Goal: Task Accomplishment & Management: Use online tool/utility

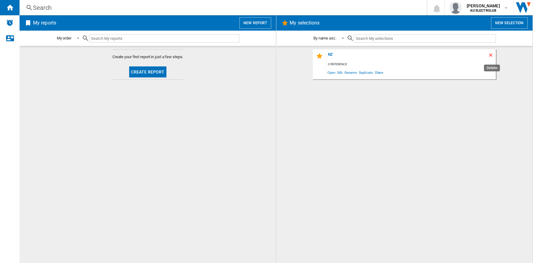
click at [493, 55] on ng-md-icon "Delete" at bounding box center [491, 55] width 7 height 7
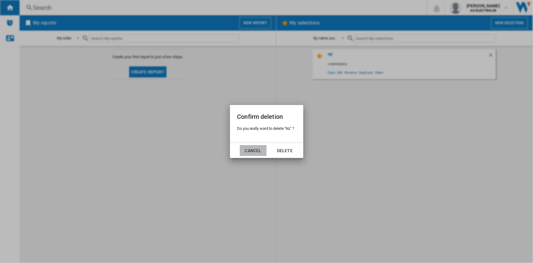
click at [258, 152] on button "Cancel" at bounding box center [253, 150] width 27 height 11
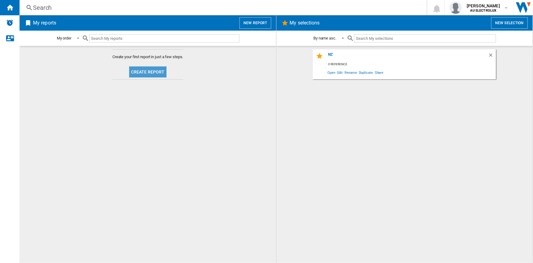
click at [152, 72] on button "Create report" at bounding box center [147, 71] width 37 height 11
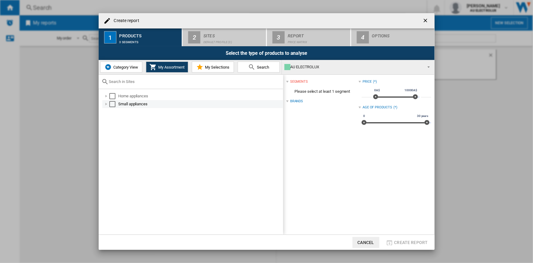
click at [105, 104] on div at bounding box center [106, 104] width 6 height 6
click at [105, 98] on div at bounding box center [106, 96] width 6 height 6
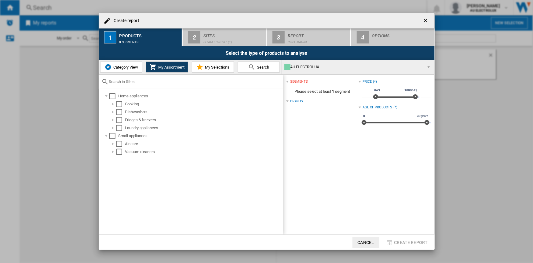
click at [120, 68] on span "Category View" at bounding box center [125, 67] width 26 height 5
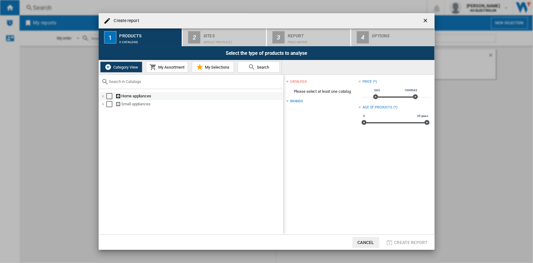
click at [101, 97] on div at bounding box center [103, 96] width 6 height 6
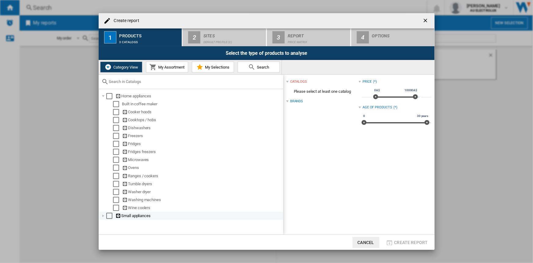
click at [103, 218] on div at bounding box center [103, 215] width 6 height 6
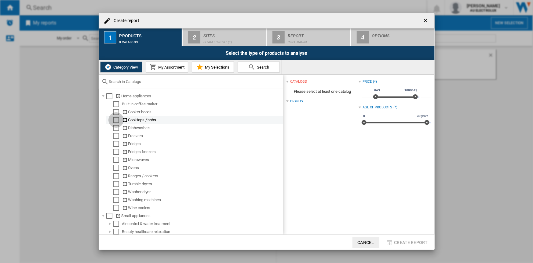
click at [113, 121] on div "Select" at bounding box center [116, 120] width 6 height 6
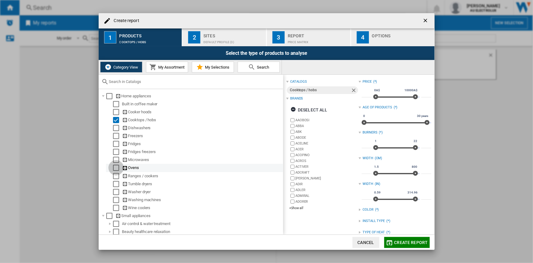
click at [113, 169] on div "Select" at bounding box center [116, 167] width 6 height 6
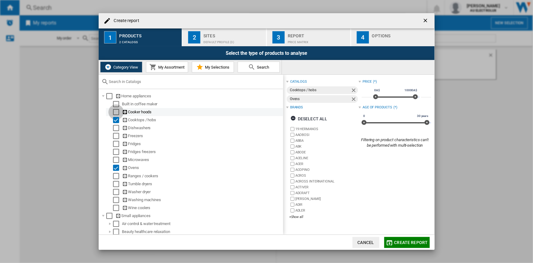
click at [115, 110] on div "Select" at bounding box center [116, 112] width 6 height 6
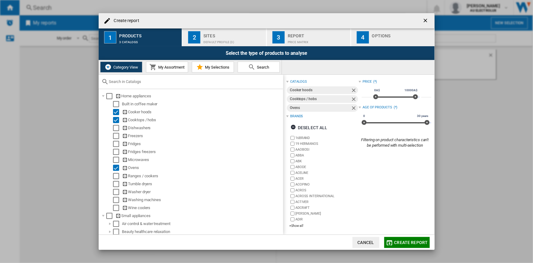
click at [167, 69] on span "My Assortment" at bounding box center [171, 67] width 28 height 5
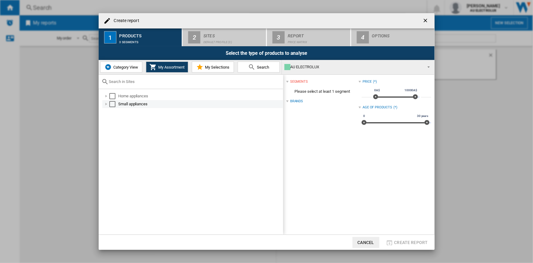
click at [107, 103] on div at bounding box center [106, 104] width 6 height 6
click at [106, 94] on div at bounding box center [106, 96] width 6 height 6
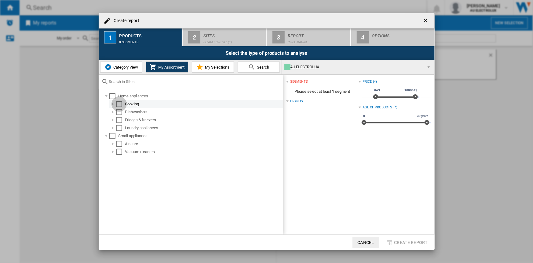
click at [117, 104] on div "Select" at bounding box center [119, 104] width 6 height 6
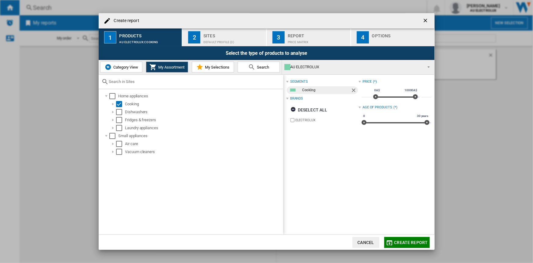
click at [126, 65] on span "Category View" at bounding box center [125, 67] width 26 height 5
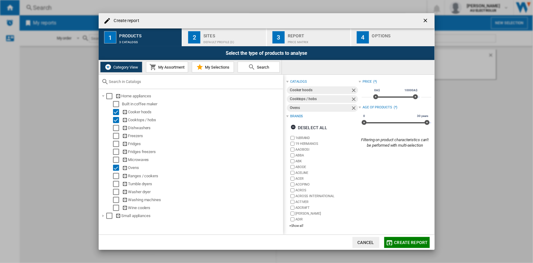
click at [182, 65] on span "My Assortment" at bounding box center [171, 67] width 28 height 5
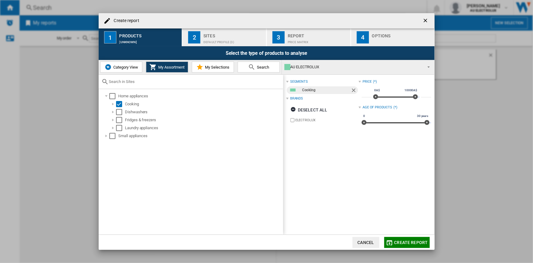
click at [205, 70] on button "My Selections" at bounding box center [213, 66] width 42 height 11
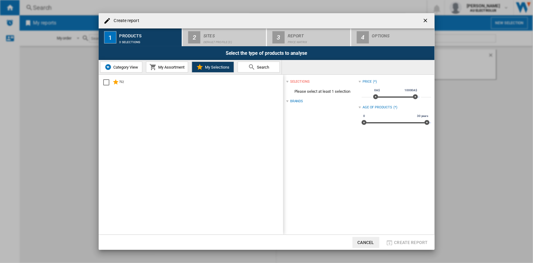
click at [254, 68] on md-icon at bounding box center [251, 66] width 7 height 7
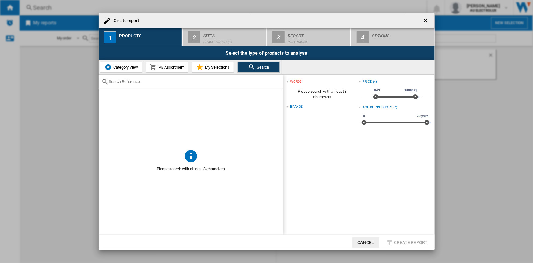
click at [132, 65] on span "Category View" at bounding box center [125, 67] width 26 height 5
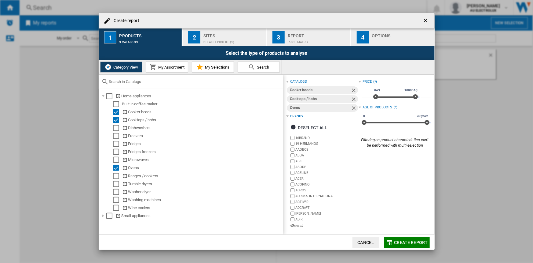
click at [408, 238] on button "Create report" at bounding box center [407, 242] width 46 height 11
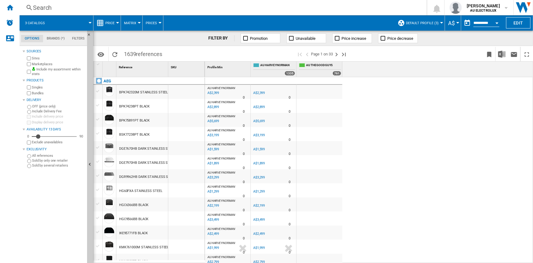
click at [454, 23] on button "A$" at bounding box center [453, 22] width 10 height 15
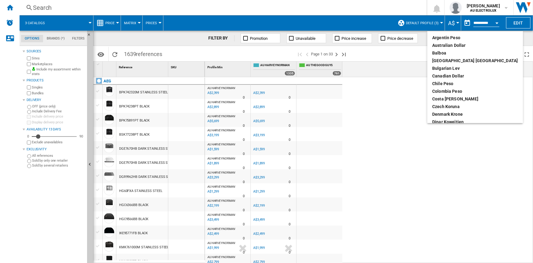
click at [454, 23] on md-backdrop at bounding box center [266, 131] width 533 height 263
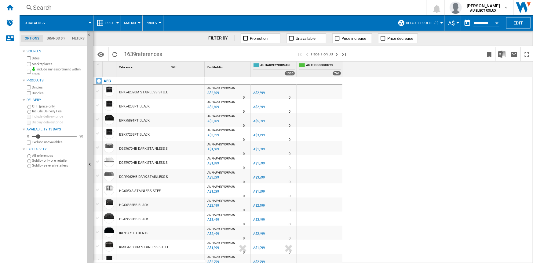
click at [478, 21] on input "**********" at bounding box center [487, 24] width 26 height 6
click at [498, 23] on button "Open calendar" at bounding box center [497, 22] width 11 height 11
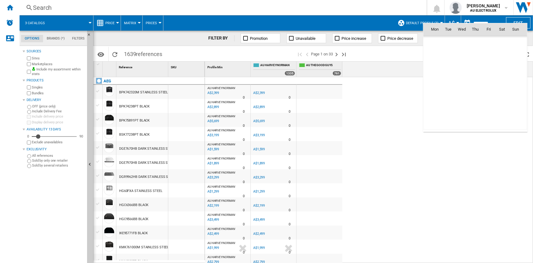
scroll to position [2916, 0]
click at [406, 29] on div at bounding box center [266, 131] width 533 height 263
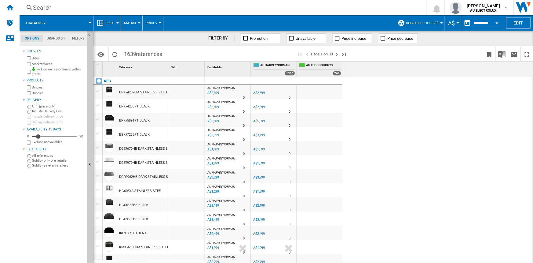
click at [496, 22] on div "Open calendar" at bounding box center [497, 23] width 3 height 2
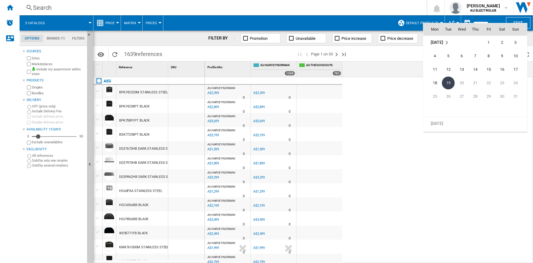
click at [466, 22] on div at bounding box center [266, 131] width 533 height 263
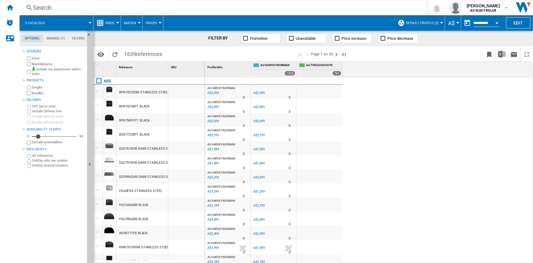
click at [465, 19] on button "button" at bounding box center [467, 23] width 12 height 12
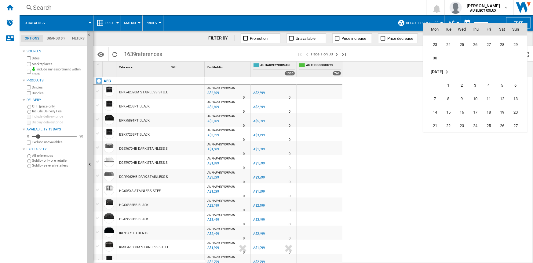
scroll to position [2805, 0]
click at [413, 82] on div at bounding box center [266, 131] width 533 height 263
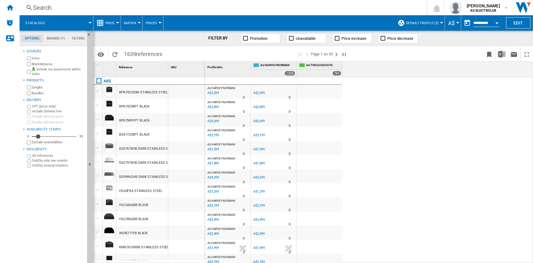
click at [108, 23] on span "Price" at bounding box center [109, 23] width 9 height 4
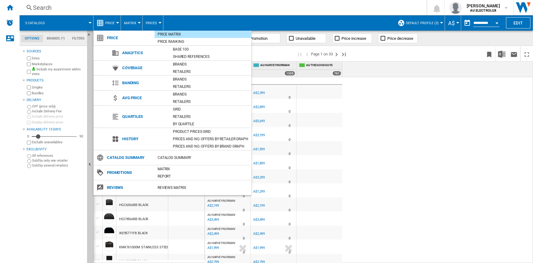
click at [171, 35] on div "Price Matrix" at bounding box center [203, 34] width 97 height 6
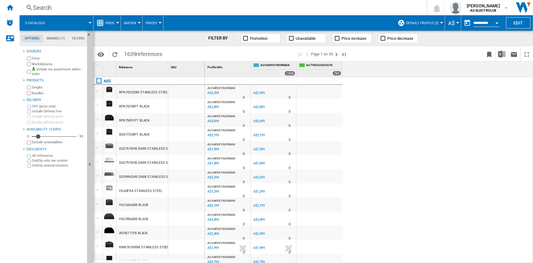
click at [111, 24] on span "Price" at bounding box center [109, 23] width 9 height 4
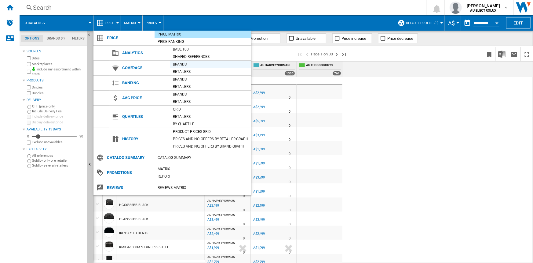
click at [186, 64] on div "Brands" at bounding box center [211, 64] width 82 height 6
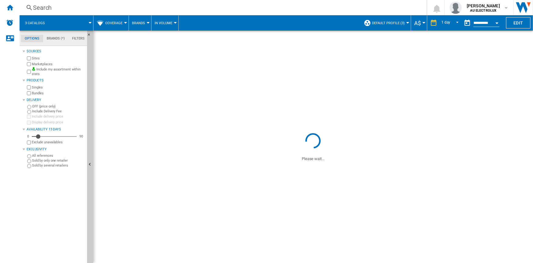
click at [137, 24] on span "Brands" at bounding box center [138, 23] width 13 height 4
click at [86, 20] on md-backdrop at bounding box center [266, 131] width 533 height 263
click at [90, 23] on div at bounding box center [90, 23] width 3 height 2
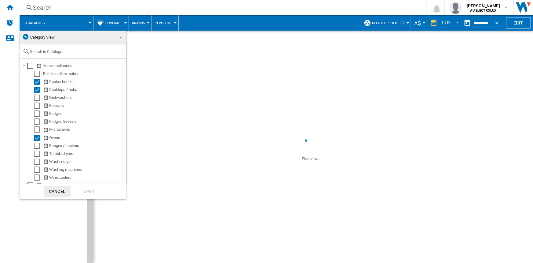
click at [90, 23] on md-backdrop at bounding box center [266, 131] width 533 height 263
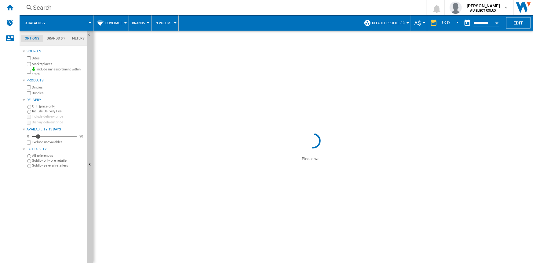
click at [135, 23] on span "Brands" at bounding box center [138, 23] width 13 height 4
click at [142, 48] on button "Retailers" at bounding box center [143, 52] width 29 height 15
click at [442, 22] on div "1 day" at bounding box center [446, 23] width 9 height 4
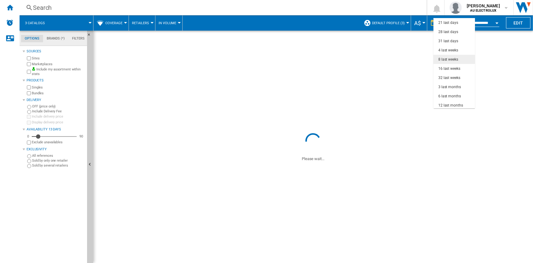
scroll to position [39, 0]
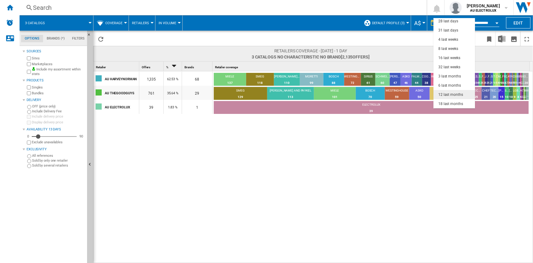
click at [454, 92] on div "12 last months" at bounding box center [451, 94] width 25 height 5
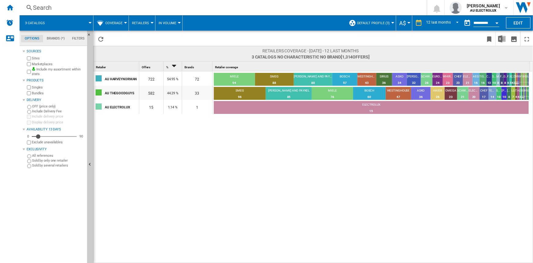
click at [113, 23] on span "Coverage" at bounding box center [113, 23] width 17 height 4
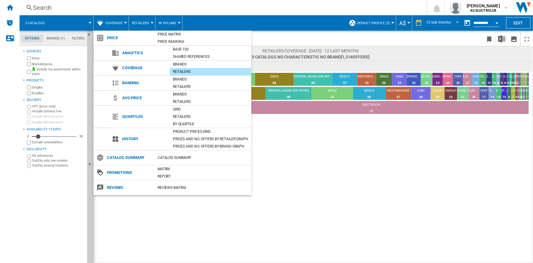
click at [40, 26] on md-backdrop at bounding box center [266, 131] width 533 height 263
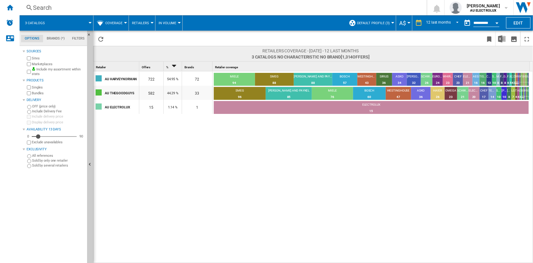
click at [36, 3] on div "Search" at bounding box center [222, 7] width 378 height 9
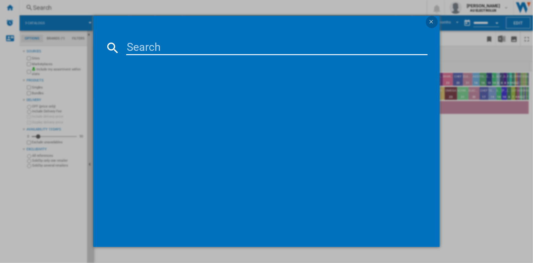
click at [432, 21] on ng-md-icon "getI18NText('BUTTONS.CLOSE_DIALOG')" at bounding box center [431, 22] width 7 height 7
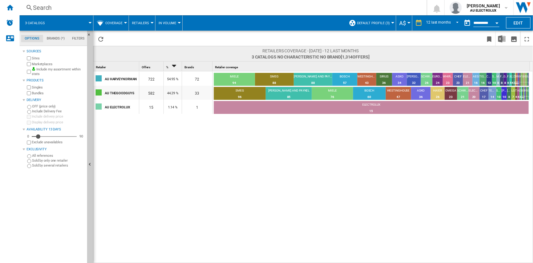
click at [165, 24] on span "In volume" at bounding box center [168, 23] width 18 height 4
click at [168, 23] on md-backdrop at bounding box center [266, 131] width 533 height 263
click at [5, 9] on div "Home" at bounding box center [10, 7] width 20 height 15
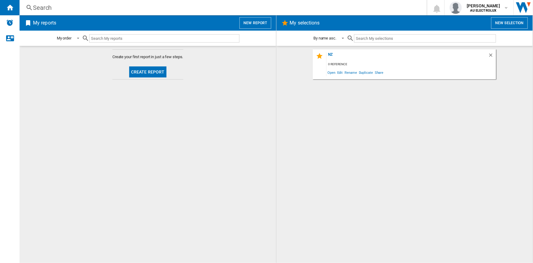
click at [156, 73] on button "Create report" at bounding box center [147, 71] width 37 height 11
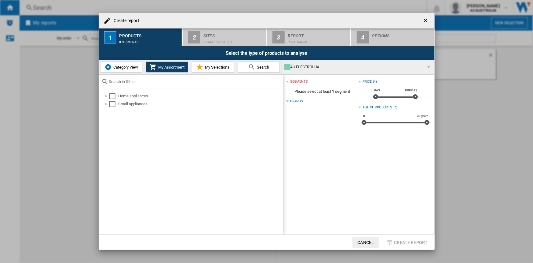
click at [132, 66] on span "Category View" at bounding box center [125, 67] width 26 height 5
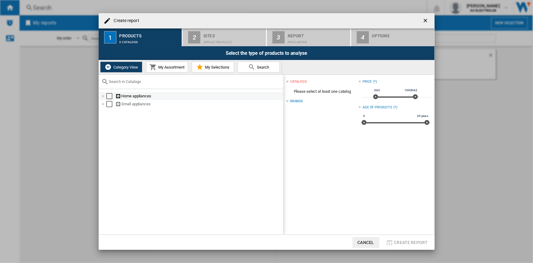
click at [101, 97] on div "Create report ..." at bounding box center [103, 96] width 6 height 6
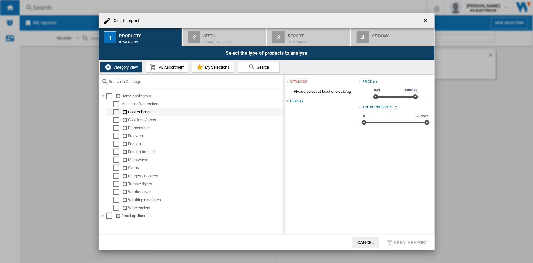
click at [113, 113] on div "Select" at bounding box center [116, 112] width 6 height 6
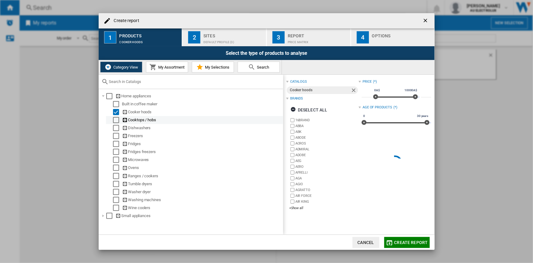
click at [116, 119] on div "Select" at bounding box center [116, 120] width 6 height 6
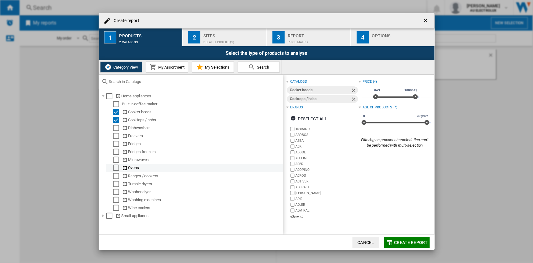
click at [115, 168] on div "Select" at bounding box center [116, 167] width 6 height 6
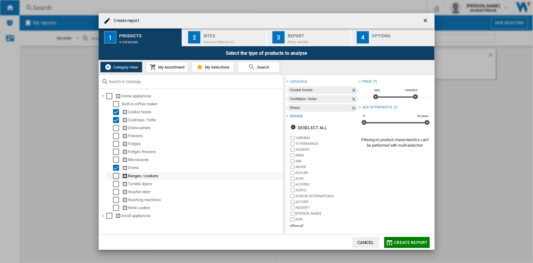
click at [115, 174] on div "Select" at bounding box center [116, 176] width 6 height 6
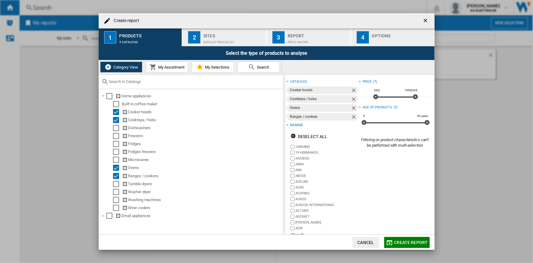
click at [160, 69] on span "My Assortment" at bounding box center [171, 67] width 28 height 5
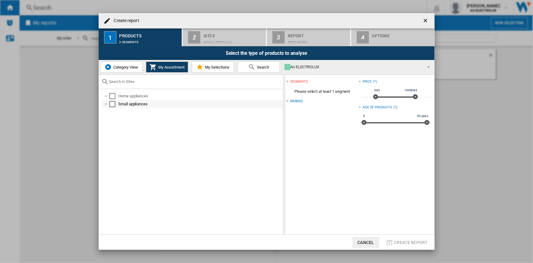
click at [108, 103] on div "Create report ..." at bounding box center [106, 104] width 6 height 6
click at [107, 95] on div "Create report ..." at bounding box center [106, 96] width 6 height 6
click at [112, 104] on div "Create report ..." at bounding box center [113, 104] width 6 height 6
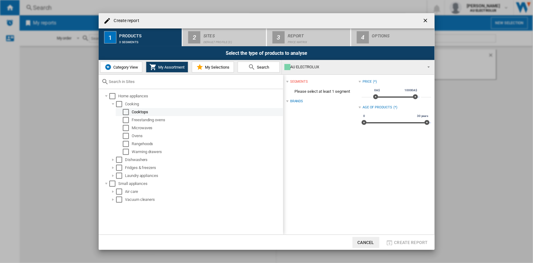
click at [124, 110] on div "Select" at bounding box center [126, 112] width 6 height 6
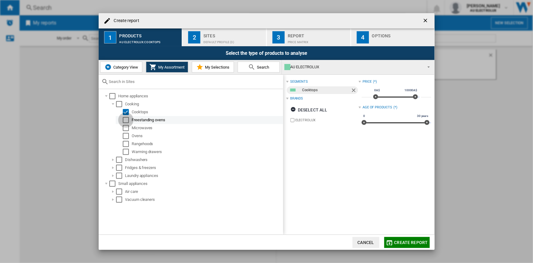
click at [126, 119] on div "Select" at bounding box center [126, 120] width 6 height 6
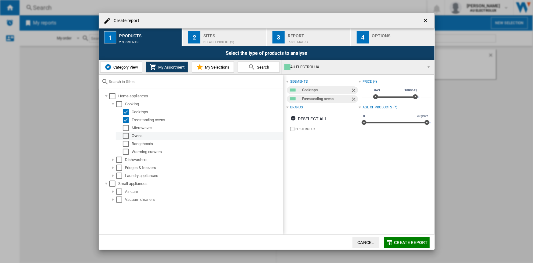
click at [127, 135] on div "Select" at bounding box center [126, 136] width 6 height 6
click at [127, 143] on div "Select" at bounding box center [126, 144] width 6 height 6
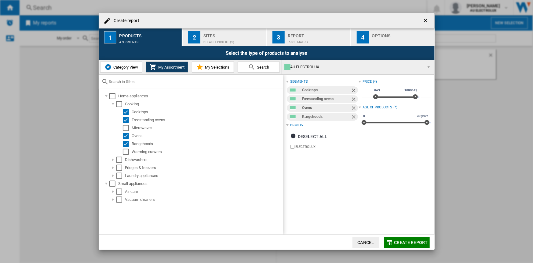
click at [308, 66] on div "AU ELECTROLUX" at bounding box center [354, 67] width 138 height 9
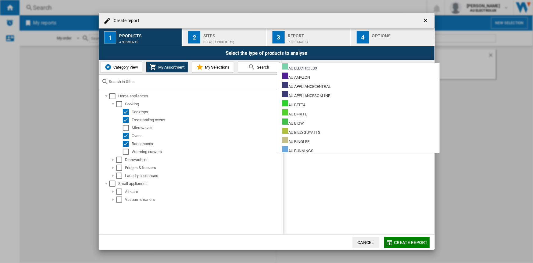
click at [308, 66] on div "AU ELECTROLUX" at bounding box center [299, 67] width 35 height 8
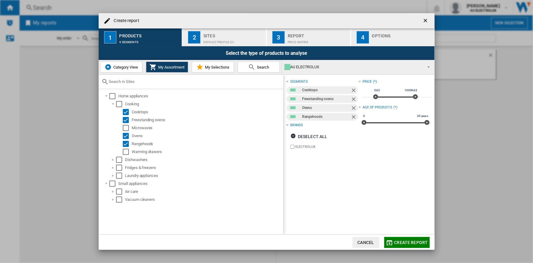
click at [195, 64] on button "My Selections" at bounding box center [213, 66] width 42 height 11
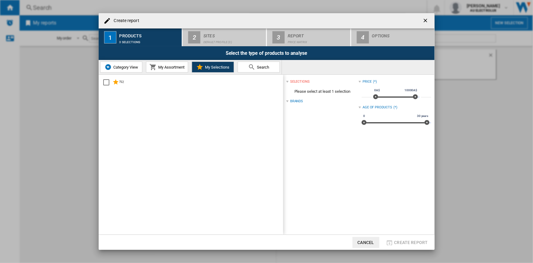
click at [292, 99] on div "Brands" at bounding box center [296, 101] width 13 height 5
click at [163, 66] on span "My Assortment" at bounding box center [171, 67] width 28 height 5
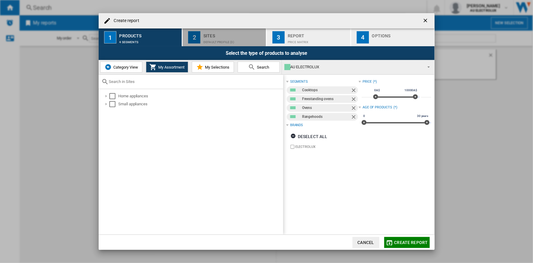
click at [229, 34] on div "Sites" at bounding box center [234, 34] width 60 height 6
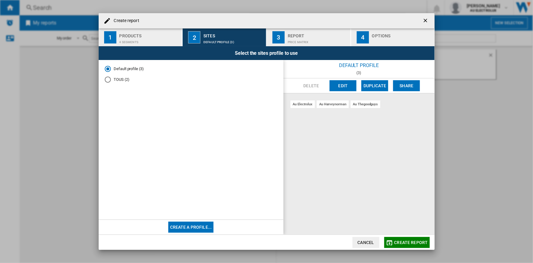
click at [350, 85] on button "Edit" at bounding box center [343, 85] width 27 height 11
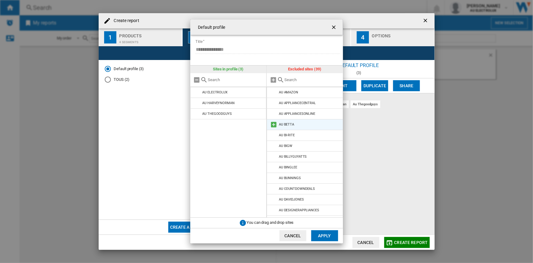
click at [274, 124] on md-icon at bounding box center [273, 124] width 7 height 7
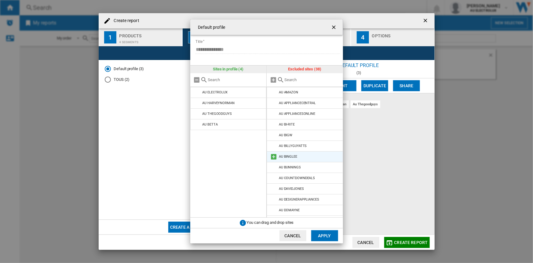
click at [273, 156] on md-icon at bounding box center [273, 156] width 7 height 7
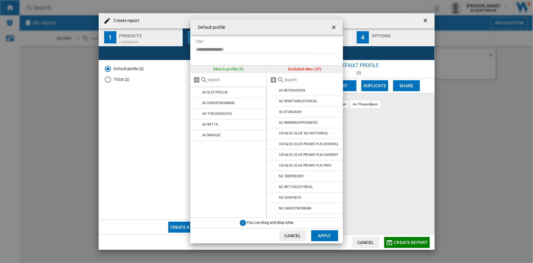
scroll to position [167, 0]
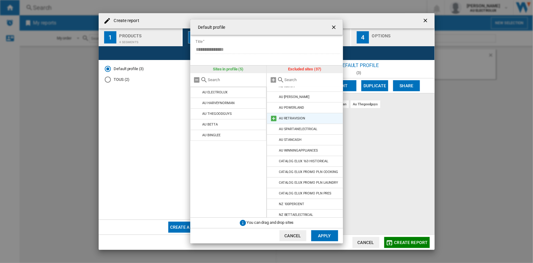
click at [273, 116] on md-icon at bounding box center [273, 118] width 7 height 7
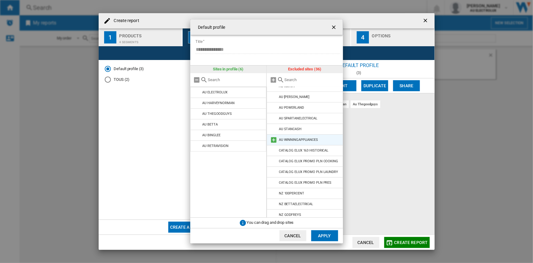
click at [274, 139] on md-icon at bounding box center [273, 139] width 7 height 7
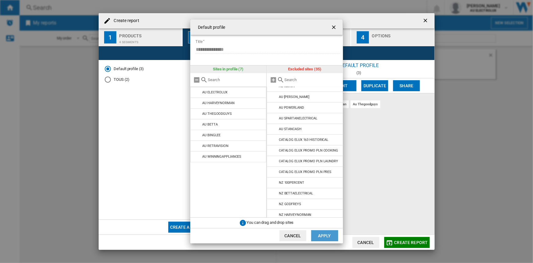
click at [318, 232] on button "Apply" at bounding box center [324, 235] width 27 height 11
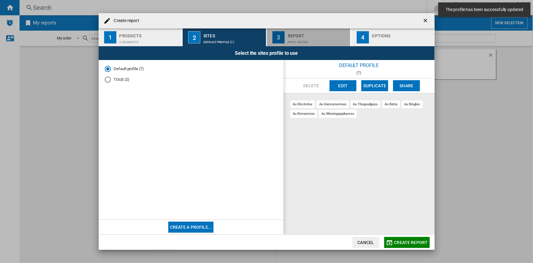
click at [293, 40] on div "Price Matrix" at bounding box center [318, 40] width 60 height 6
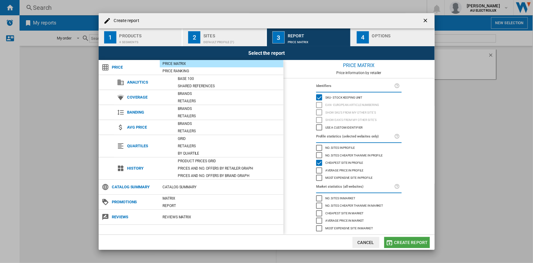
click at [401, 242] on span "Create report" at bounding box center [412, 242] width 34 height 5
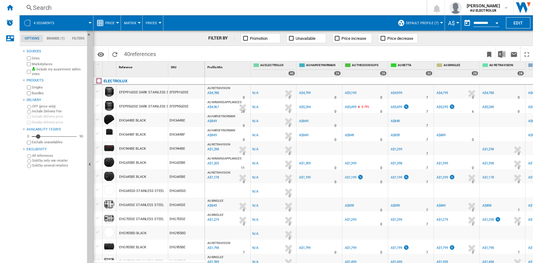
click at [118, 21] on md-menu "Price Price Price Matrix Price Ranking Analytics Base 100 Shared references Cov…" at bounding box center [108, 22] width 28 height 15
click at [116, 22] on button "Price" at bounding box center [111, 22] width 12 height 15
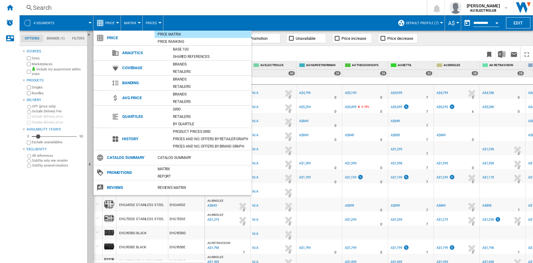
click at [116, 22] on md-backdrop at bounding box center [266, 131] width 533 height 263
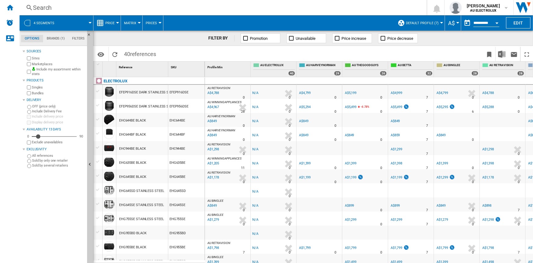
click at [132, 21] on span "Matrix" at bounding box center [130, 23] width 12 height 4
click at [132, 21] on md-backdrop at bounding box center [266, 131] width 533 height 263
click at [150, 20] on button "Prices" at bounding box center [153, 22] width 14 height 15
click at [150, 20] on md-backdrop at bounding box center [266, 131] width 533 height 263
click at [474, 24] on input "**********" at bounding box center [487, 24] width 26 height 6
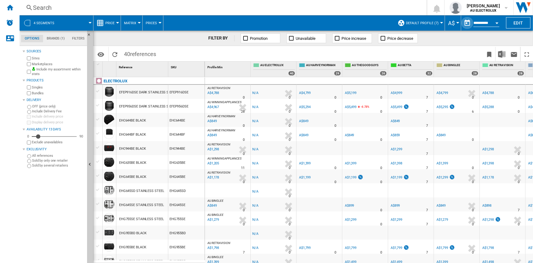
click at [462, 24] on button "button" at bounding box center [467, 23] width 12 height 12
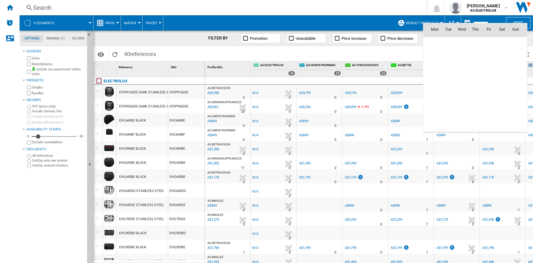
scroll to position [2916, 0]
click at [378, 22] on div at bounding box center [266, 131] width 533 height 263
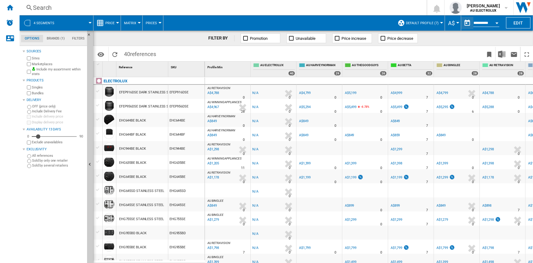
click at [417, 22] on span "Default profile (7)" at bounding box center [422, 23] width 33 height 4
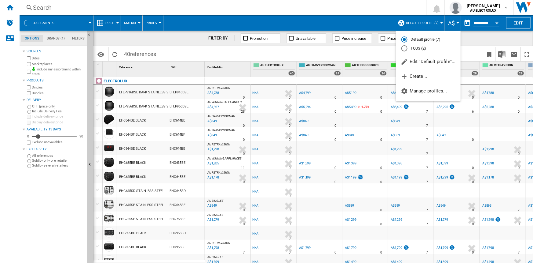
click at [417, 22] on md-backdrop at bounding box center [266, 131] width 533 height 263
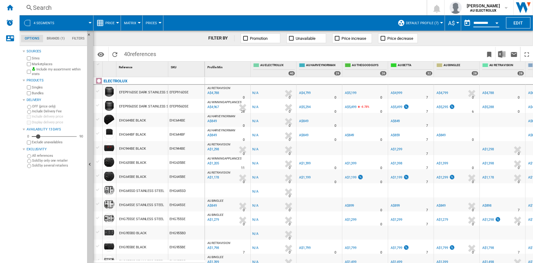
click at [474, 24] on input "**********" at bounding box center [487, 24] width 26 height 6
click at [498, 24] on button "Open calendar" at bounding box center [497, 22] width 11 height 11
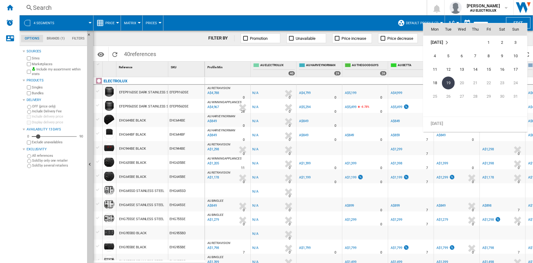
click at [517, 19] on div at bounding box center [266, 131] width 533 height 263
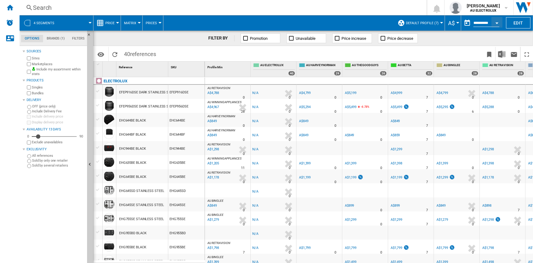
click at [517, 19] on button "Edit" at bounding box center [518, 22] width 24 height 11
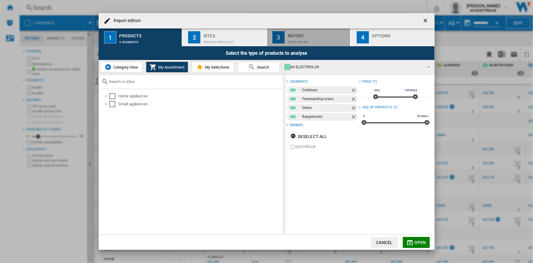
click at [294, 41] on div "Price Matrix" at bounding box center [318, 40] width 60 height 6
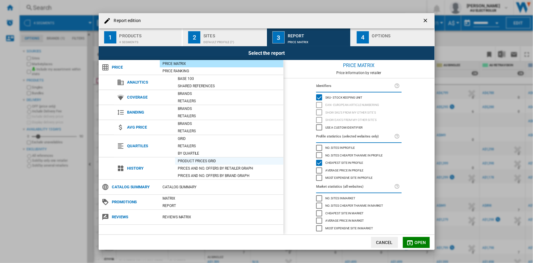
click at [194, 162] on div "Product prices grid" at bounding box center [229, 161] width 108 height 6
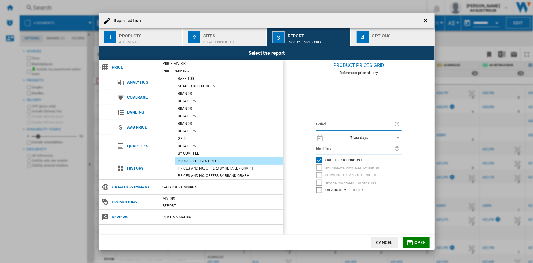
click at [398, 138] on span "REPORTS.WIZARD.STEPS.REPORT.STEPS.REPORT_OPTIONS.PERIOD: 7 last days" at bounding box center [396, 137] width 7 height 6
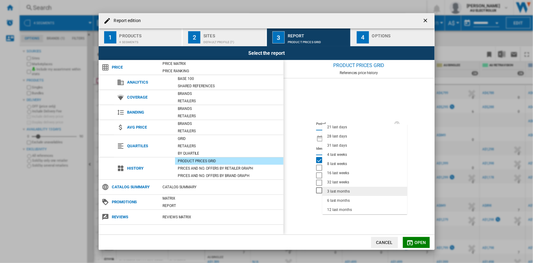
scroll to position [39, 0]
click at [348, 201] on div "12 last months" at bounding box center [339, 200] width 25 height 5
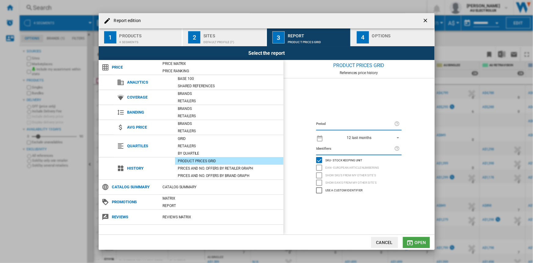
click at [413, 241] on md-icon "Report edition ..." at bounding box center [409, 242] width 7 height 7
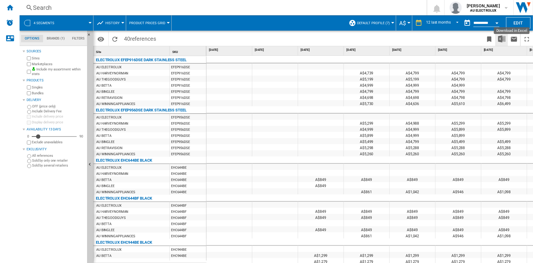
click at [504, 38] on img "Download in Excel" at bounding box center [501, 38] width 7 height 7
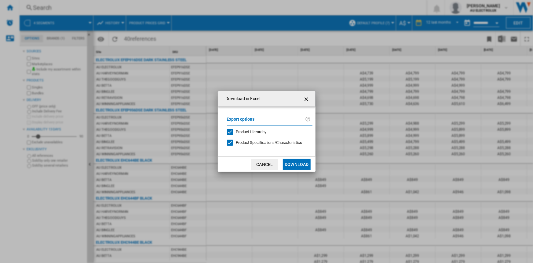
click at [296, 166] on button "Download" at bounding box center [297, 164] width 28 height 11
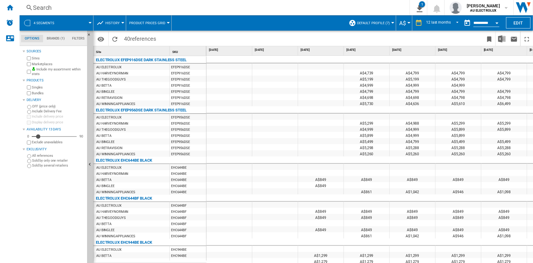
click at [102, 23] on ng-md-icon at bounding box center [100, 22] width 7 height 7
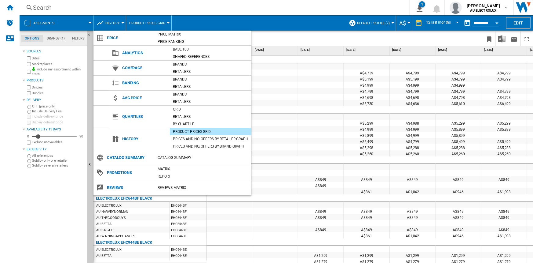
click at [102, 23] on md-backdrop at bounding box center [266, 131] width 533 height 263
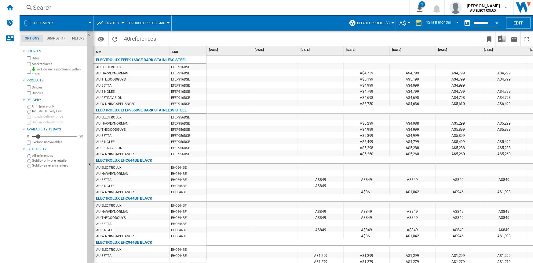
click at [102, 23] on ng-md-icon at bounding box center [100, 22] width 7 height 7
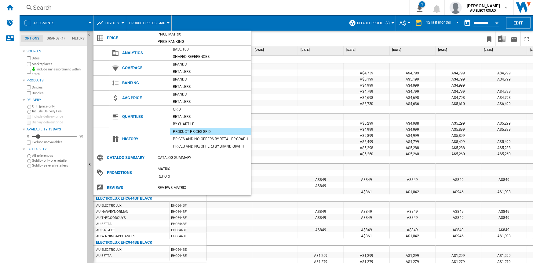
click at [57, 39] on md-backdrop at bounding box center [266, 131] width 533 height 263
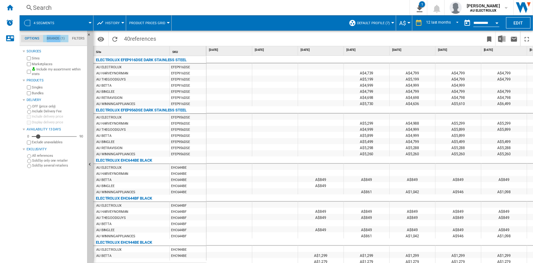
click at [57, 39] on md-tab-item "Brands (1)" at bounding box center [55, 38] width 25 height 7
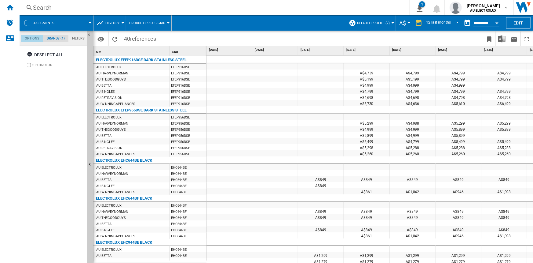
click at [30, 37] on md-tab-item "Options" at bounding box center [32, 38] width 22 height 7
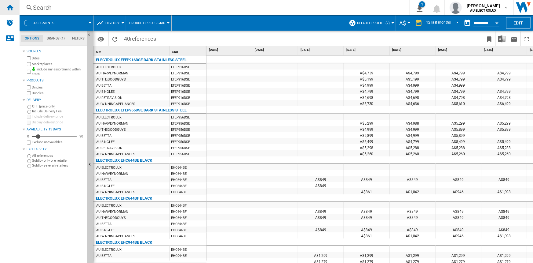
click at [11, 6] on ng-md-icon "Home" at bounding box center [9, 7] width 7 height 7
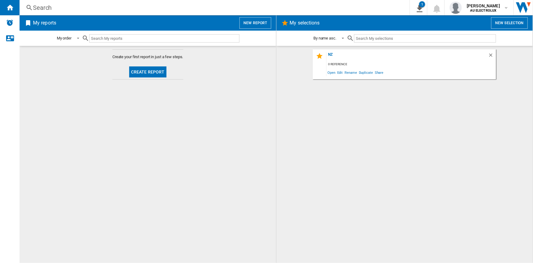
click at [137, 68] on button "Create report" at bounding box center [147, 71] width 37 height 11
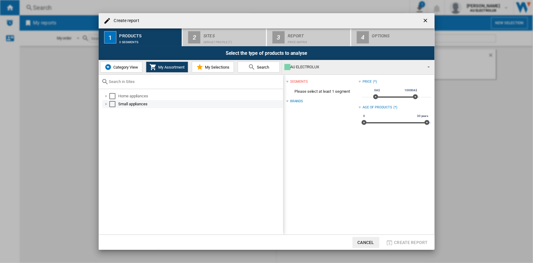
click at [105, 101] on div "Create report ..." at bounding box center [106, 104] width 6 height 6
click at [122, 67] on span "Category View" at bounding box center [125, 67] width 26 height 5
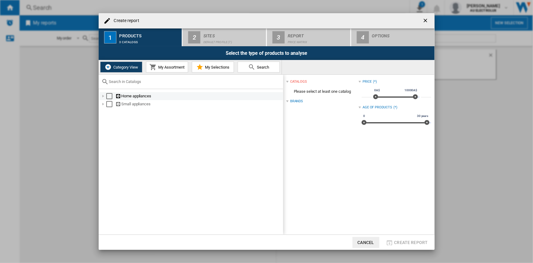
click at [102, 95] on div "Create report ..." at bounding box center [103, 96] width 6 height 6
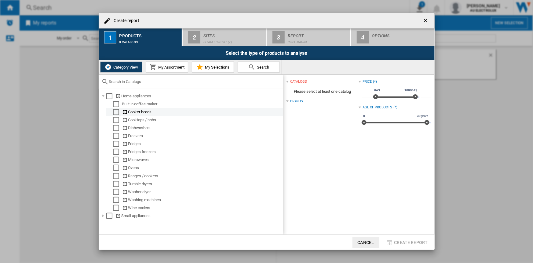
click at [114, 110] on div "Select" at bounding box center [116, 112] width 6 height 6
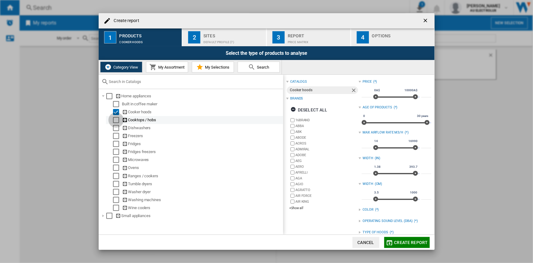
click at [116, 119] on div "Select" at bounding box center [116, 120] width 6 height 6
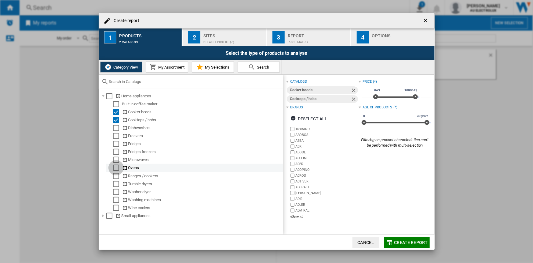
click at [116, 168] on div "Select" at bounding box center [116, 167] width 6 height 6
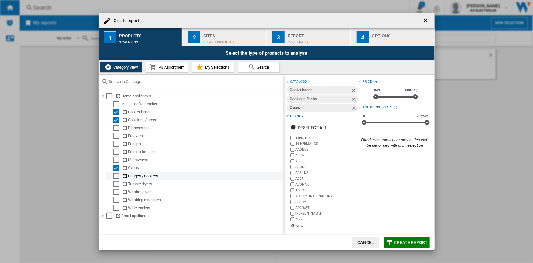
click at [116, 176] on div "Select" at bounding box center [116, 176] width 6 height 6
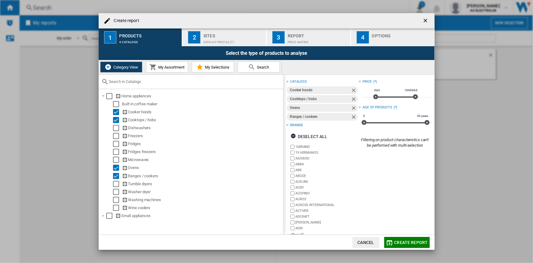
scroll to position [9, 0]
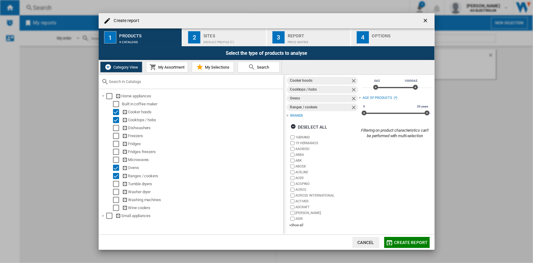
click at [223, 36] on div "Sites" at bounding box center [234, 34] width 60 height 6
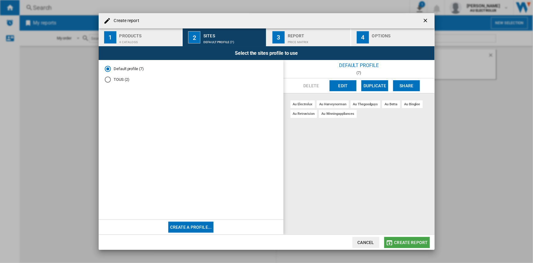
click at [403, 239] on button "Create report" at bounding box center [407, 242] width 46 height 11
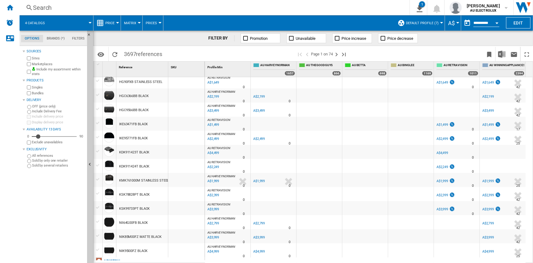
scroll to position [472, 0]
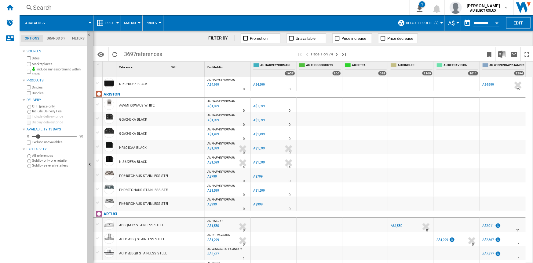
click at [140, 84] on div "NIK95I00FZ BLACK" at bounding box center [133, 84] width 28 height 14
